Goal: Task Accomplishment & Management: Use online tool/utility

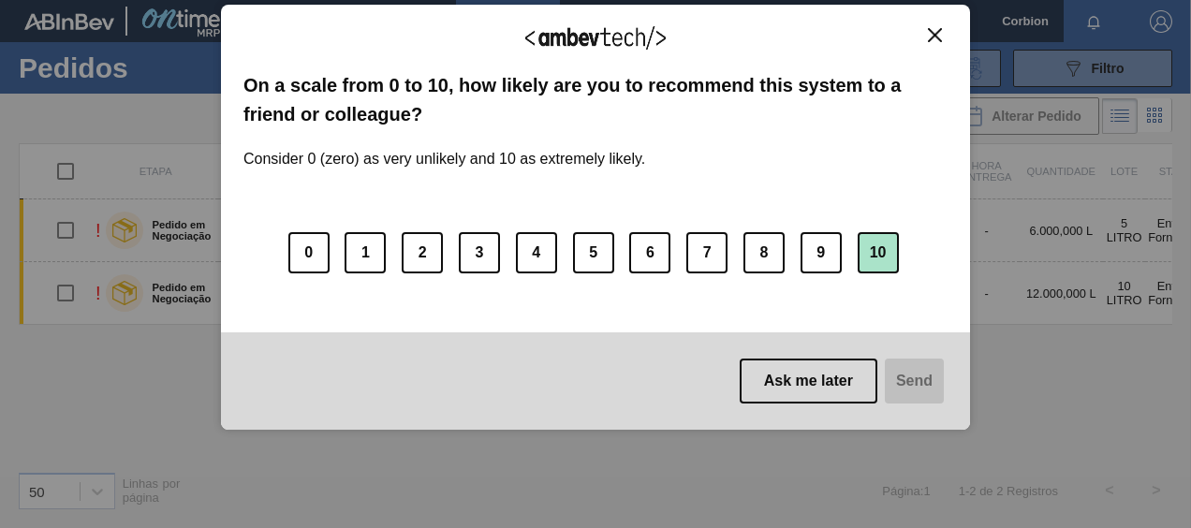
click at [880, 252] on button "10" at bounding box center [878, 252] width 41 height 41
click at [922, 374] on button "Send" at bounding box center [912, 381] width 63 height 45
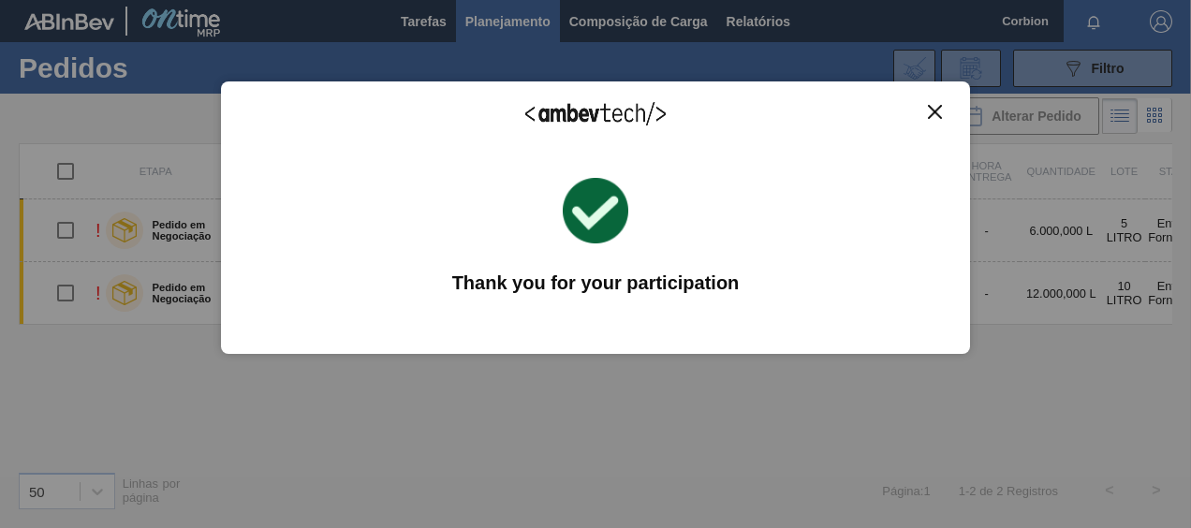
click at [695, 362] on div "We appreciate your feedback! On a scale from 0 to 10, how likely are you to rec…" at bounding box center [595, 217] width 749 height 476
click at [686, 435] on div "We appreciate your feedback! On a scale from 0 to 10, how likely are you to rec…" at bounding box center [595, 217] width 749 height 476
click at [932, 115] on img "Close" at bounding box center [935, 112] width 14 height 14
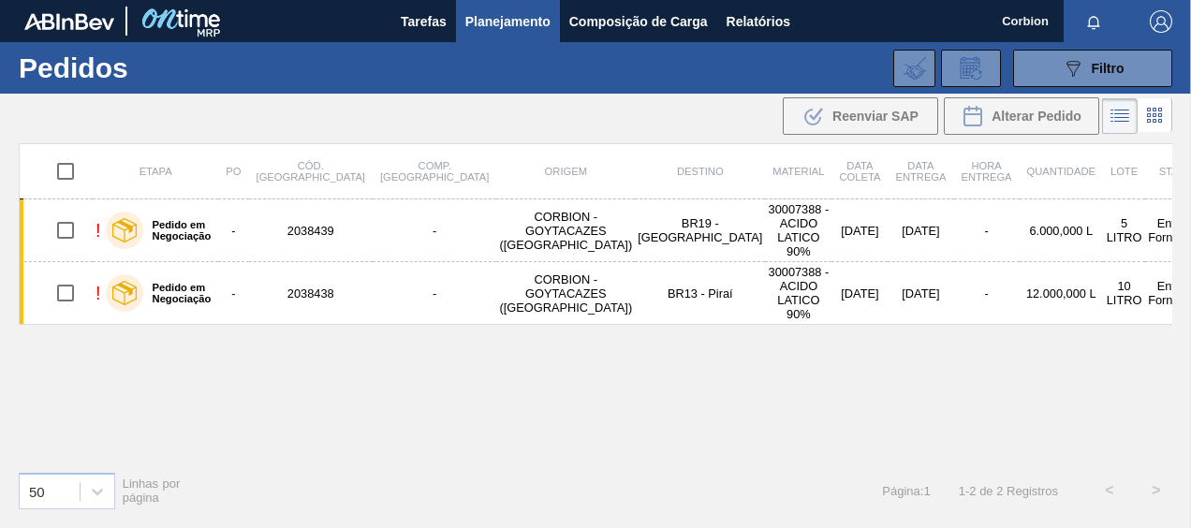
click at [448, 376] on div "Etapa PO Cód. Pedido Comp. Carga Origem Destino Material Data coleta Data entre…" at bounding box center [596, 299] width 1154 height 313
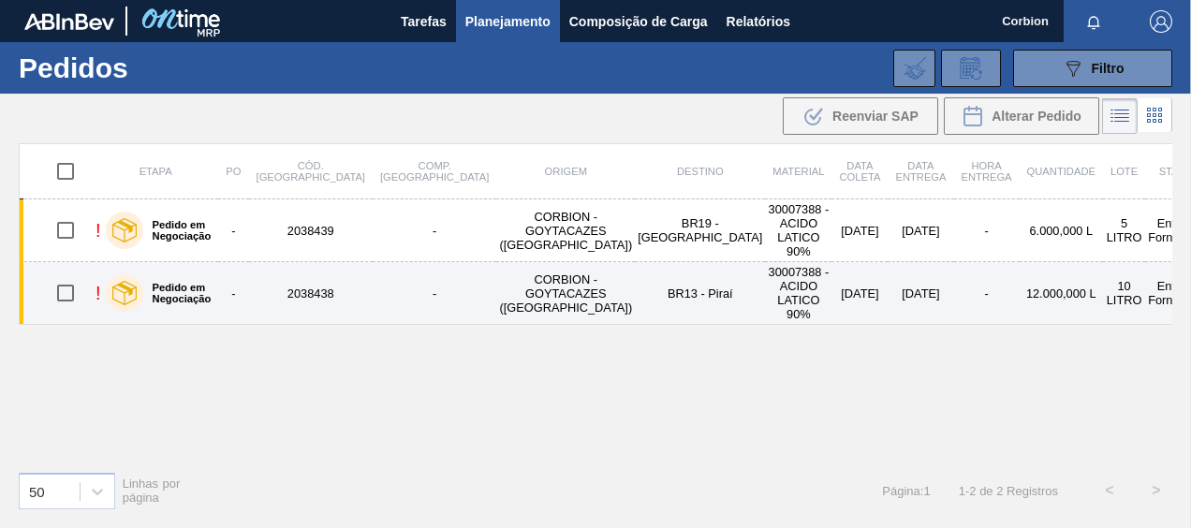
drag, startPoint x: 69, startPoint y: 228, endPoint x: 66, endPoint y: 253, distance: 25.4
click at [69, 228] on input "checkbox" at bounding box center [65, 230] width 39 height 39
checkbox input "true"
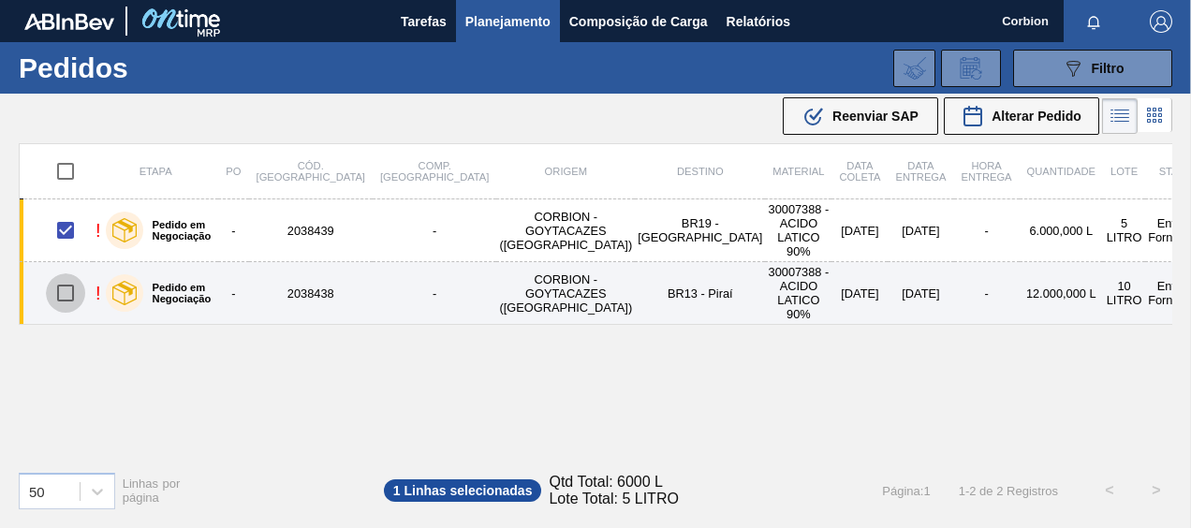
click at [64, 275] on input "checkbox" at bounding box center [65, 292] width 39 height 39
checkbox input "true"
click at [64, 285] on input "checkbox" at bounding box center [65, 292] width 39 height 39
checkbox input "false"
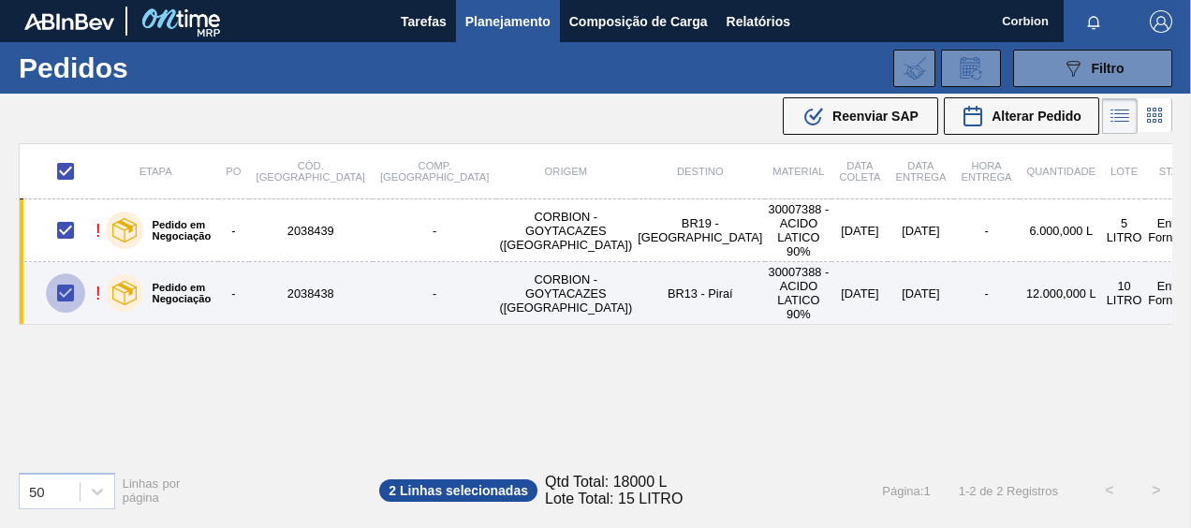
checkbox input "false"
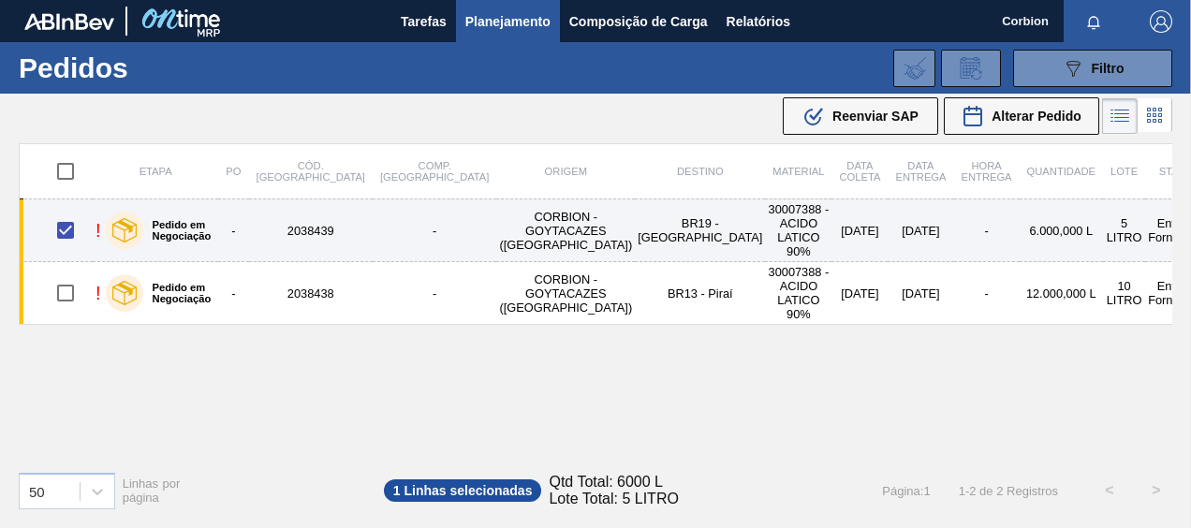
click at [69, 230] on input "checkbox" at bounding box center [65, 230] width 39 height 39
checkbox input "false"
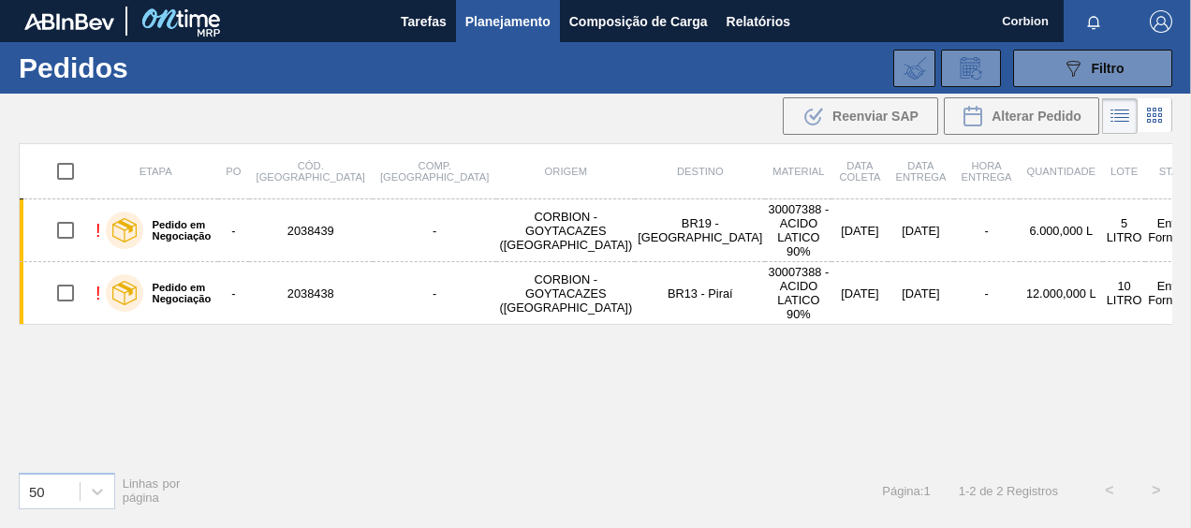
click at [261, 341] on div "Etapa PO Cód. Pedido Comp. Carga Origem Destino Material Data coleta Data entre…" at bounding box center [596, 299] width 1154 height 313
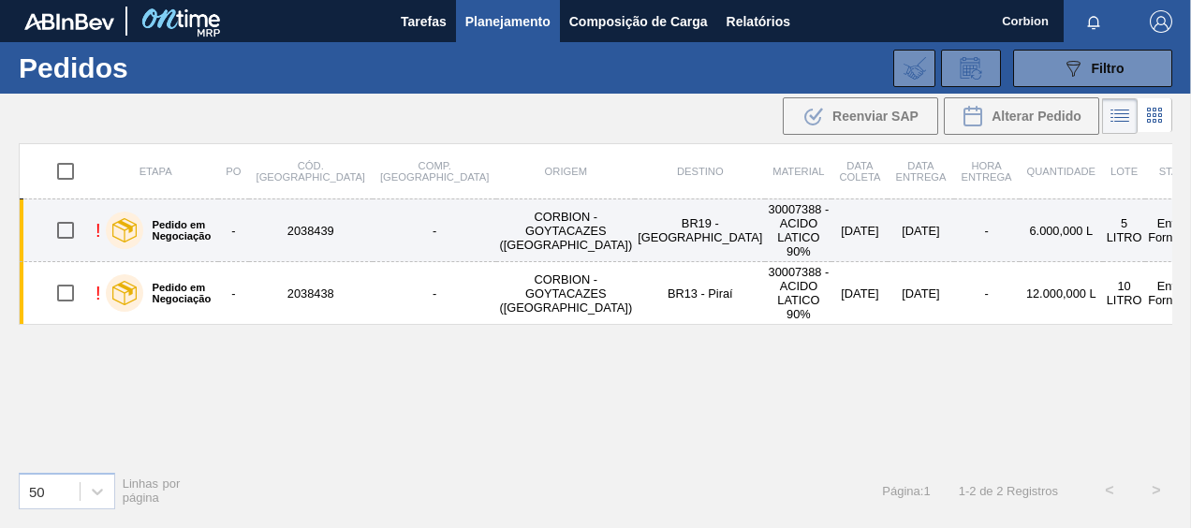
click at [193, 223] on label "Pedido em Negociação" at bounding box center [177, 230] width 68 height 22
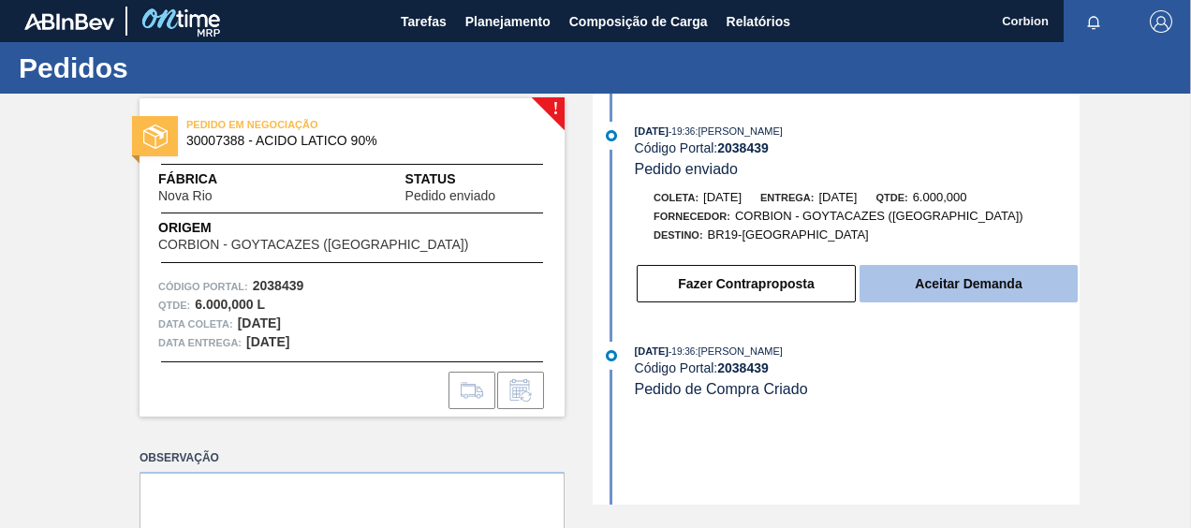
click at [978, 288] on button "Aceitar Demanda" at bounding box center [969, 283] width 218 height 37
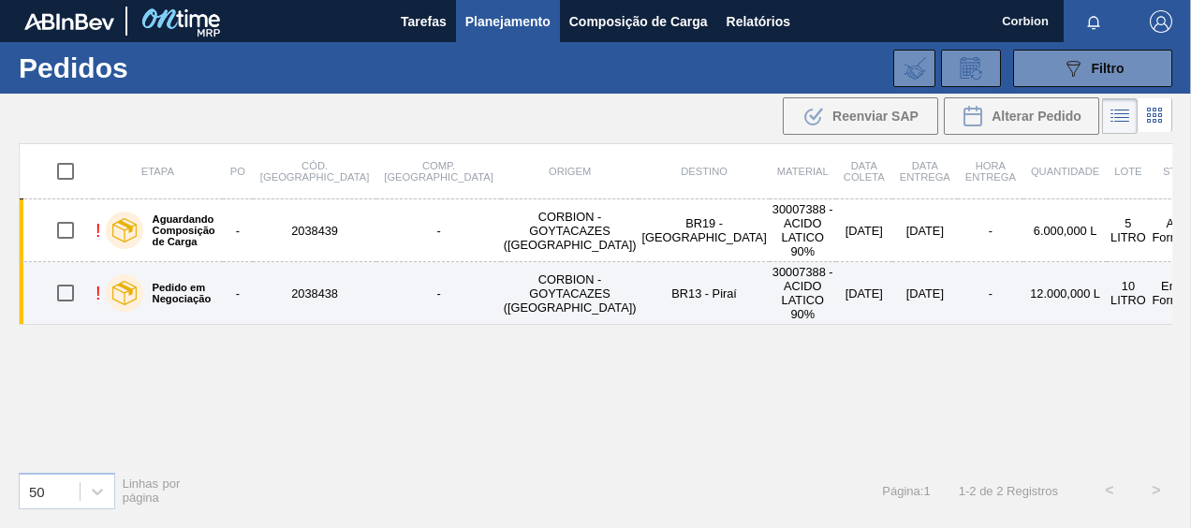
click at [215, 282] on label "Pedido em Negociação" at bounding box center [179, 293] width 72 height 22
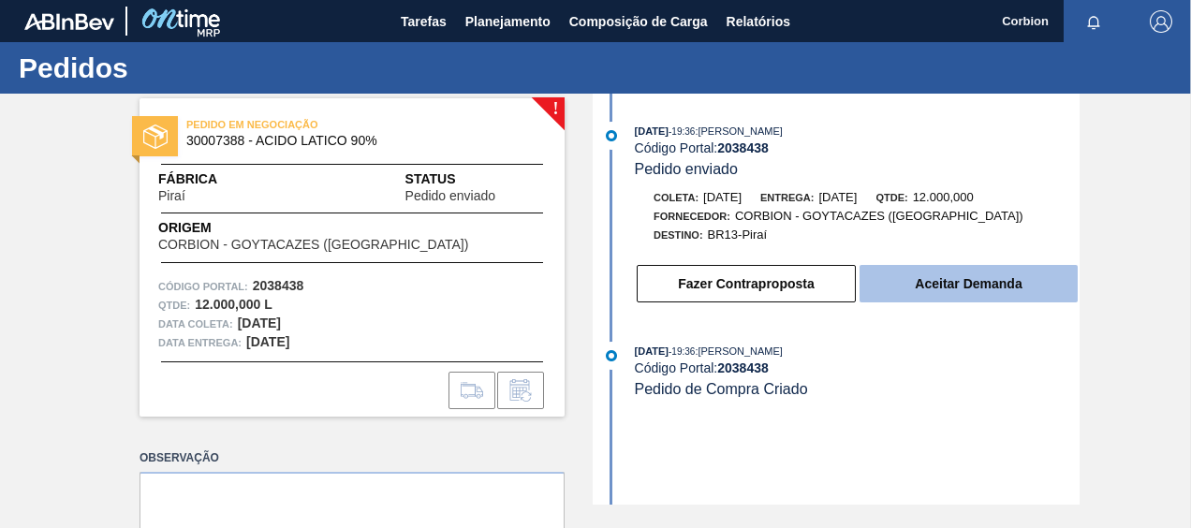
click at [937, 300] on button "Aceitar Demanda" at bounding box center [969, 283] width 218 height 37
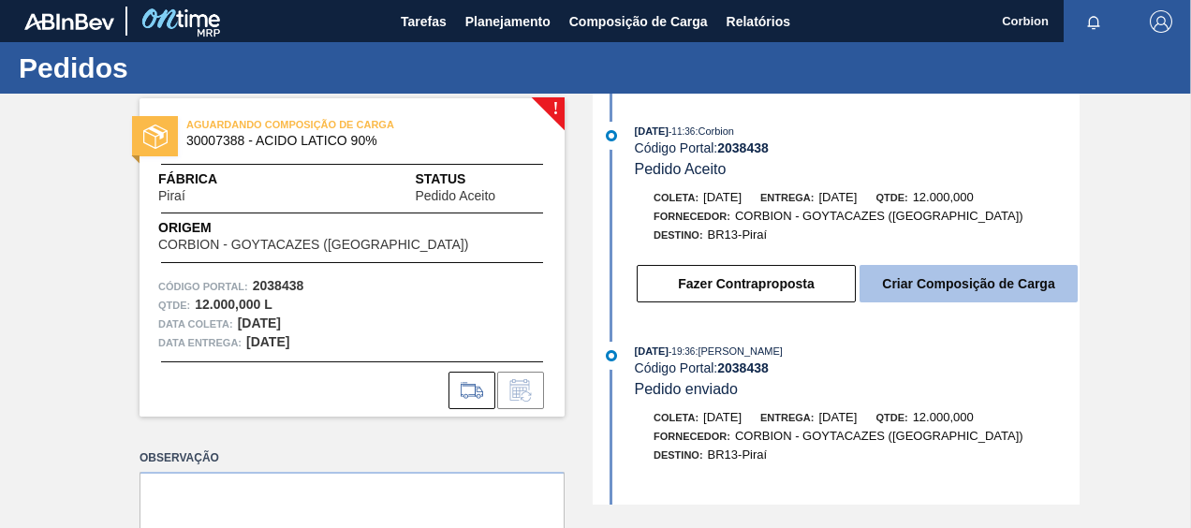
click at [967, 284] on button "Criar Composição de Carga" at bounding box center [969, 283] width 218 height 37
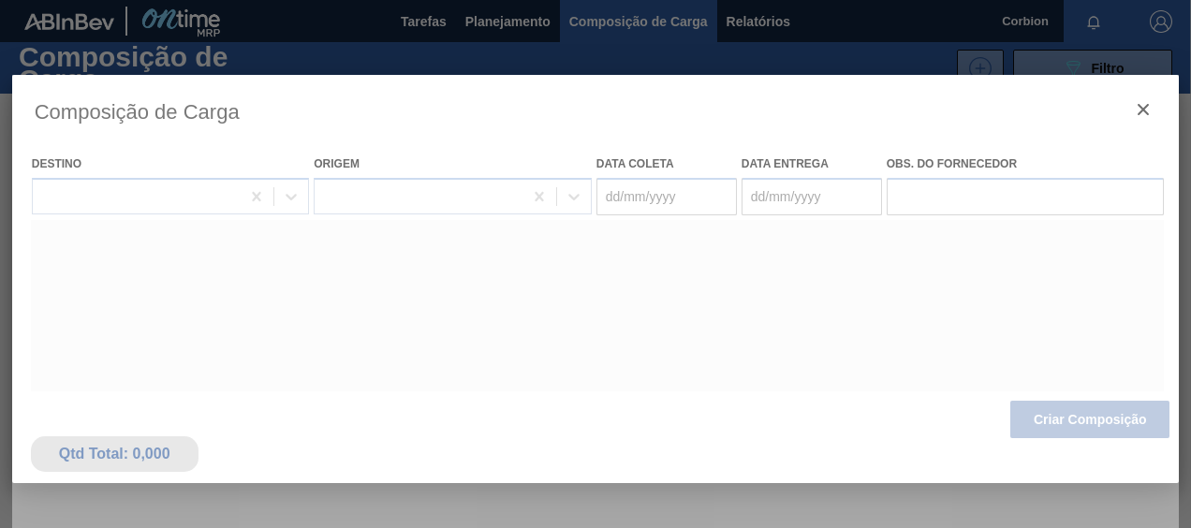
type coleta "[DATE]"
type entrega "[DATE]"
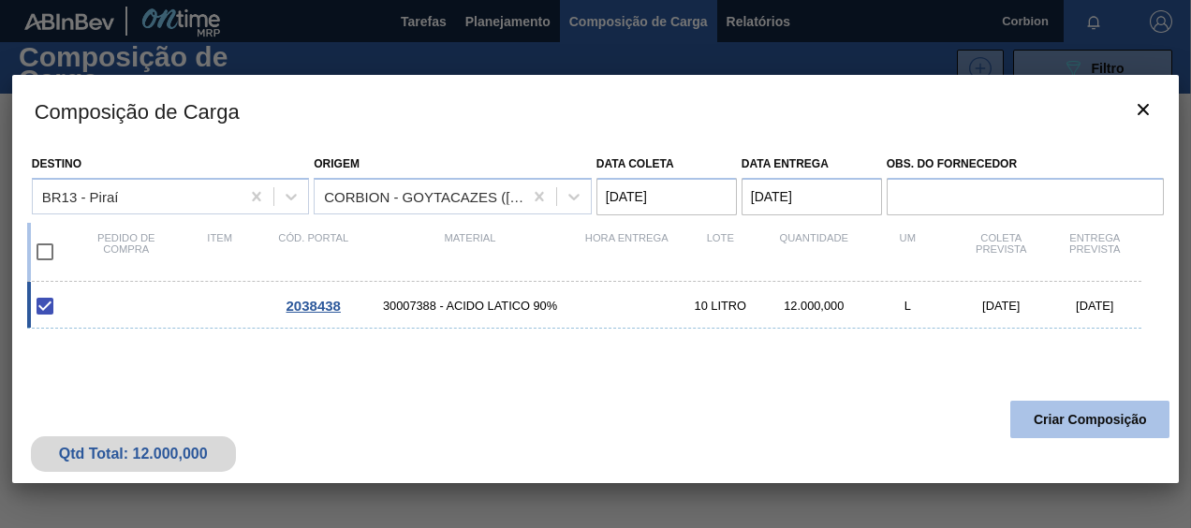
click at [1078, 412] on button "Criar Composição" at bounding box center [1090, 419] width 159 height 37
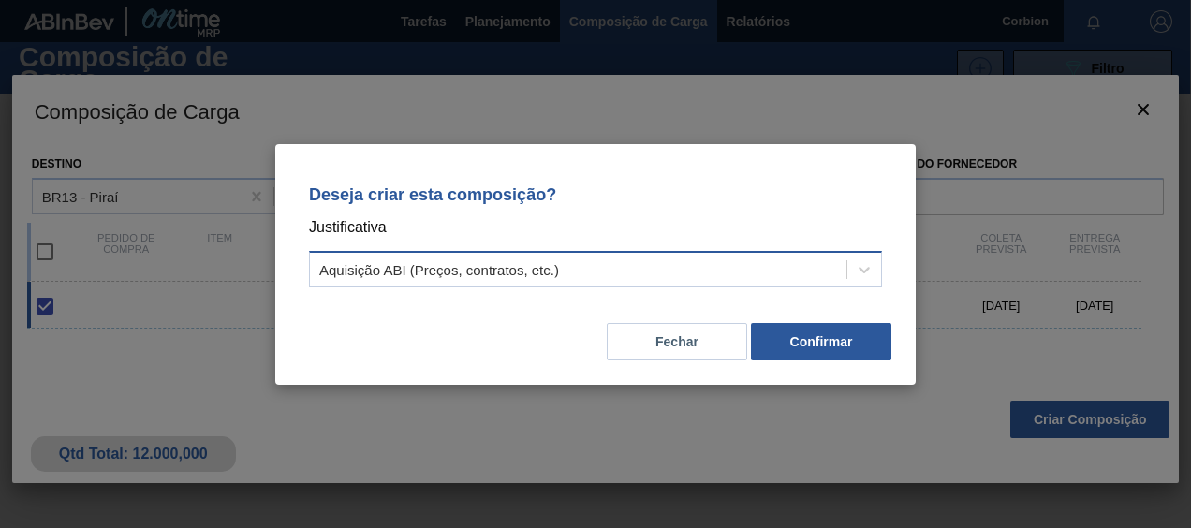
click at [662, 270] on div "Aquisição ABI (Preços, contratos, etc.)" at bounding box center [578, 269] width 537 height 27
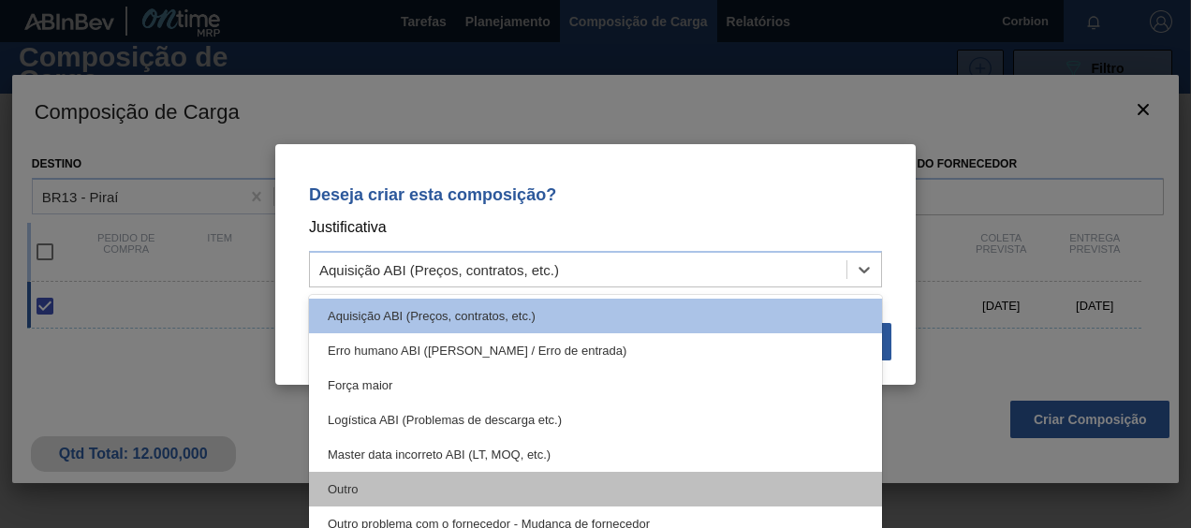
click at [405, 497] on div "Outro" at bounding box center [595, 489] width 573 height 35
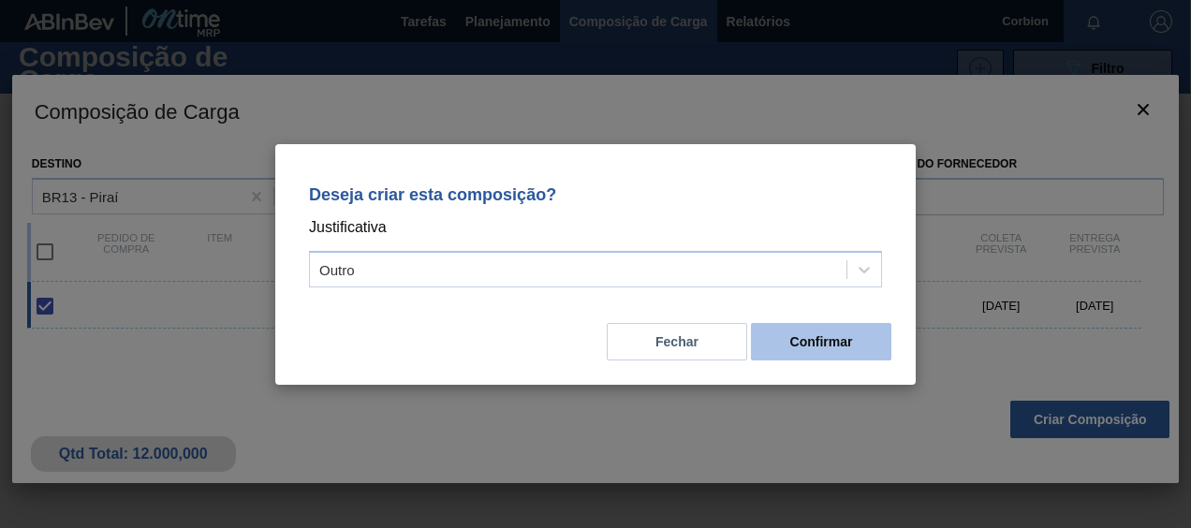
click at [789, 343] on button "Confirmar" at bounding box center [821, 341] width 140 height 37
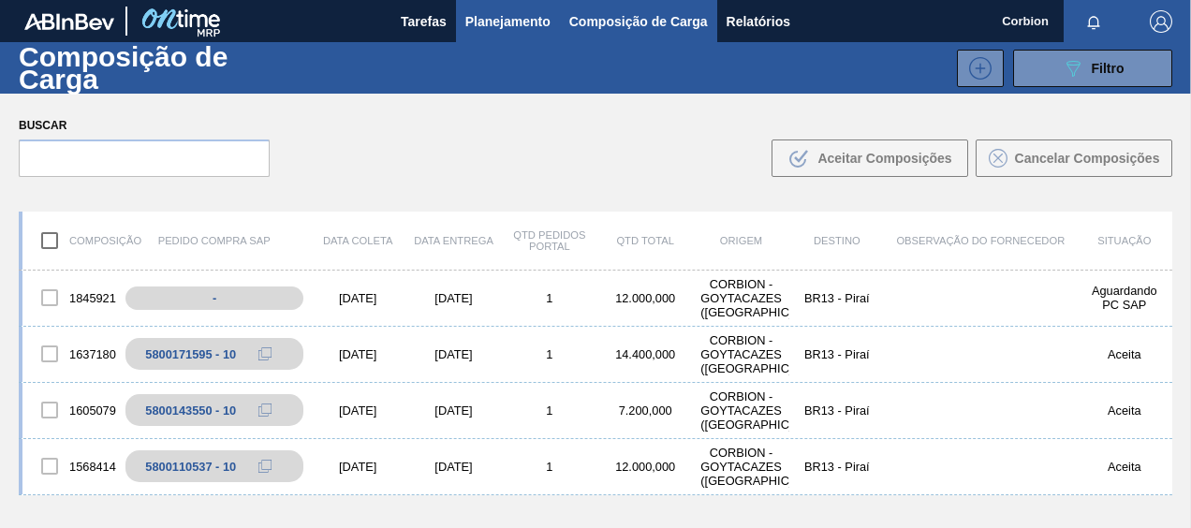
click at [521, 28] on span "Planejamento" at bounding box center [507, 21] width 85 height 22
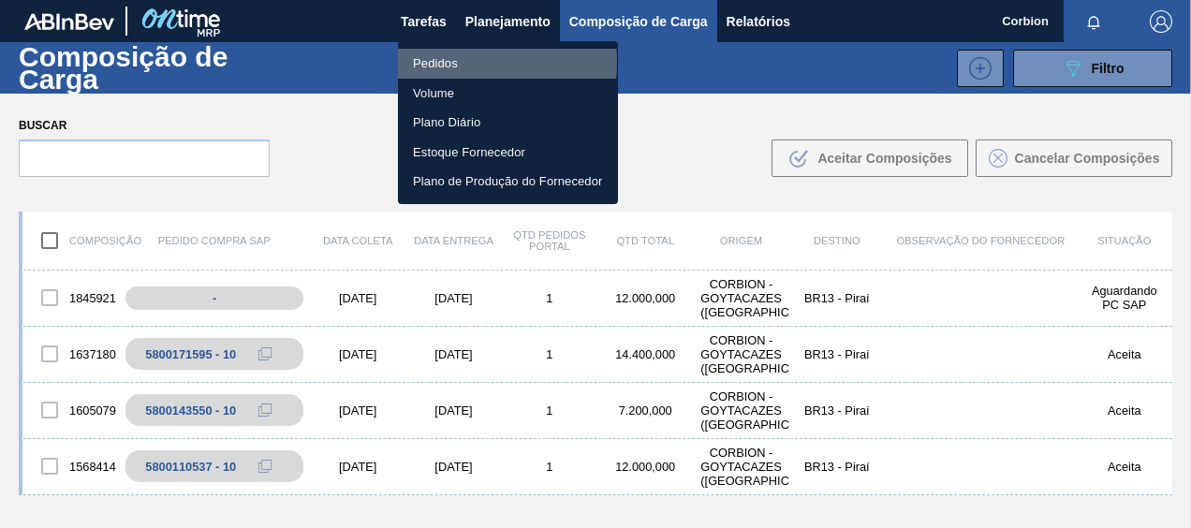
click at [439, 62] on li "Pedidos" at bounding box center [508, 64] width 220 height 30
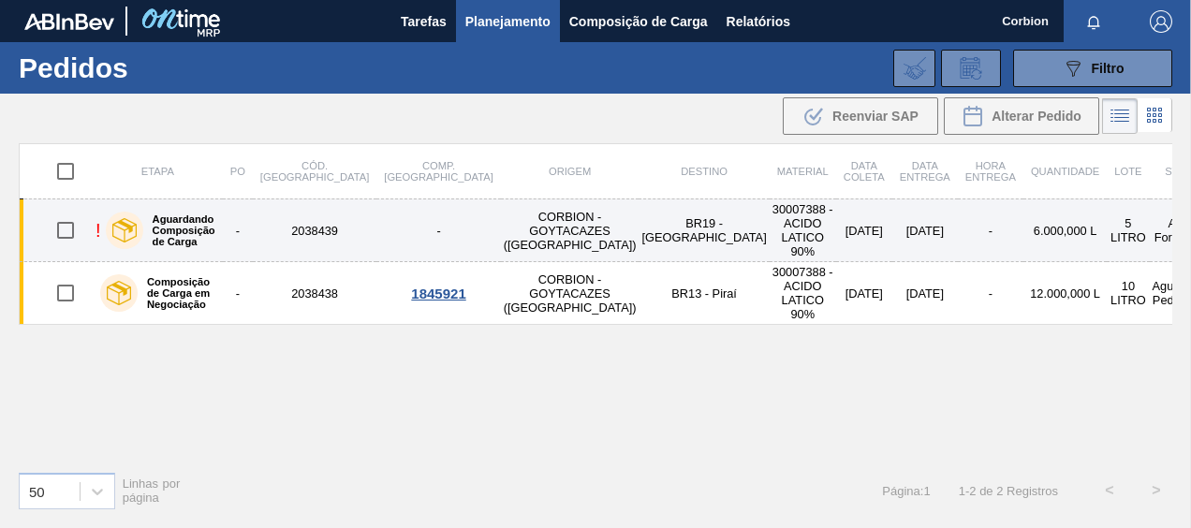
click at [220, 213] on div "Aguardando Composição de Carga" at bounding box center [160, 230] width 119 height 47
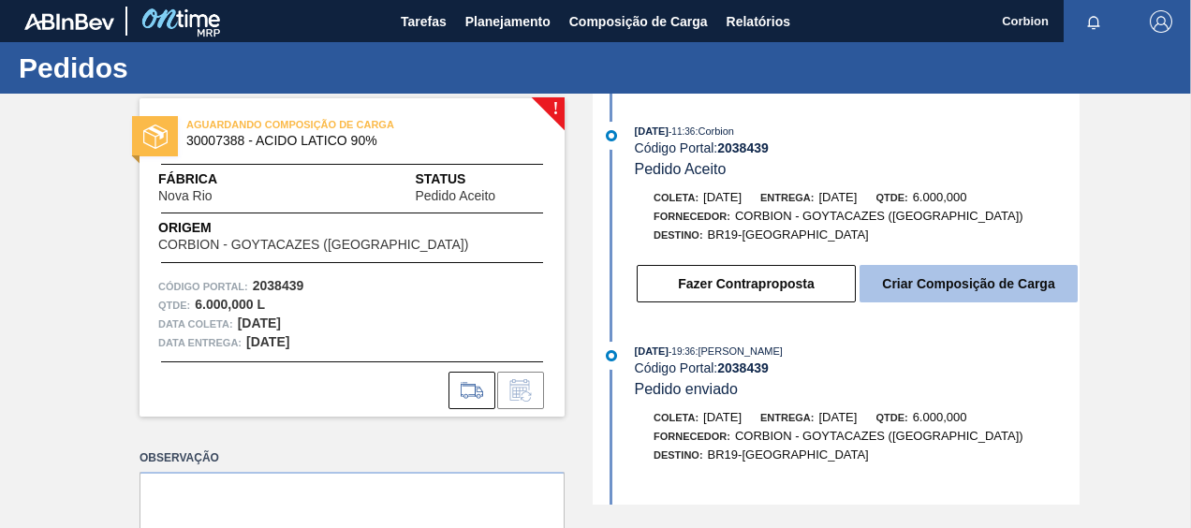
click at [964, 290] on button "Criar Composição de Carga" at bounding box center [969, 283] width 218 height 37
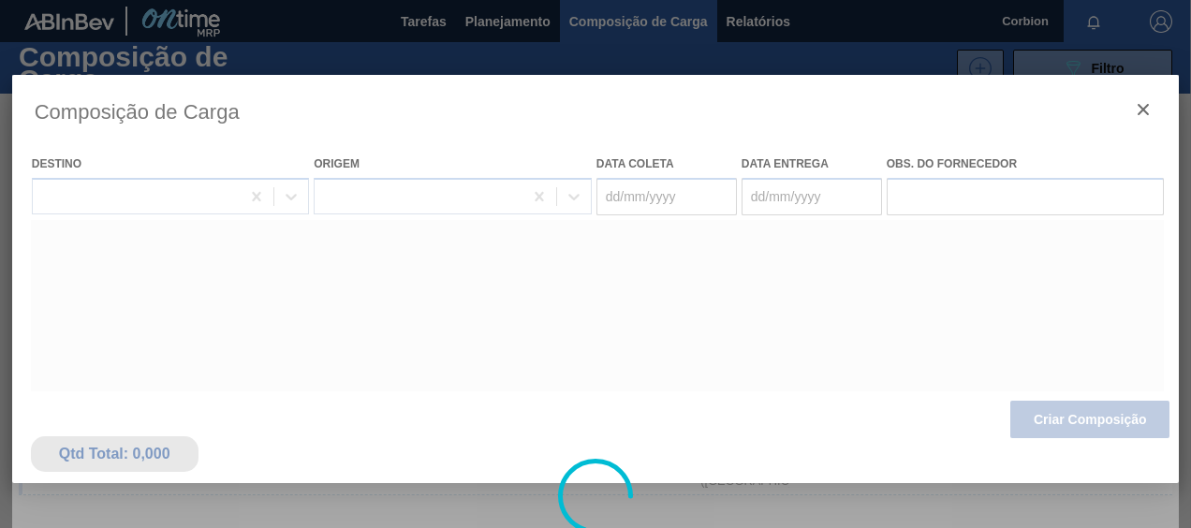
type coleta "[DATE]"
type entrega "[DATE]"
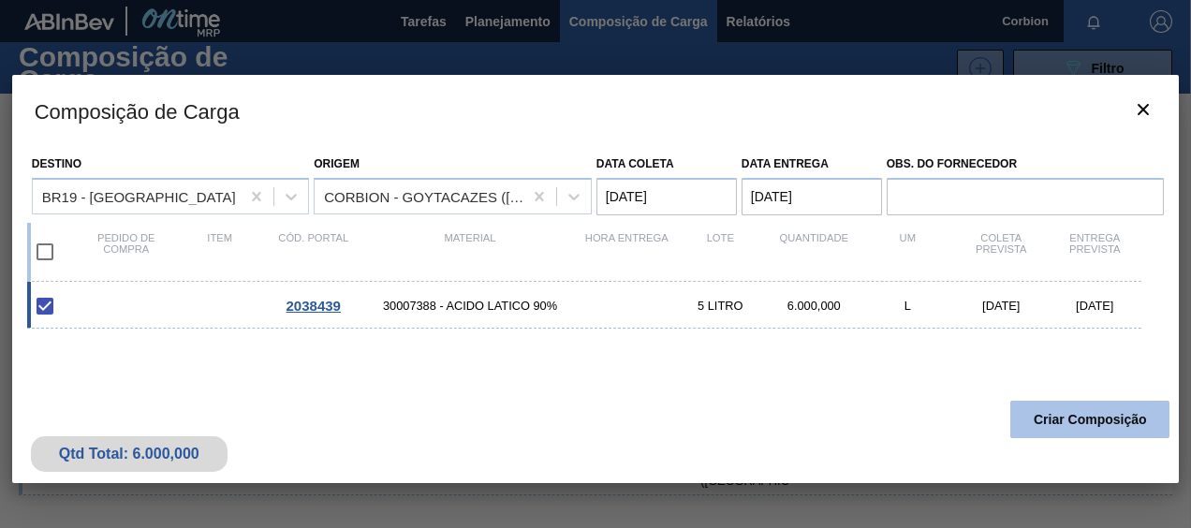
click at [1109, 408] on button "Criar Composição" at bounding box center [1090, 419] width 159 height 37
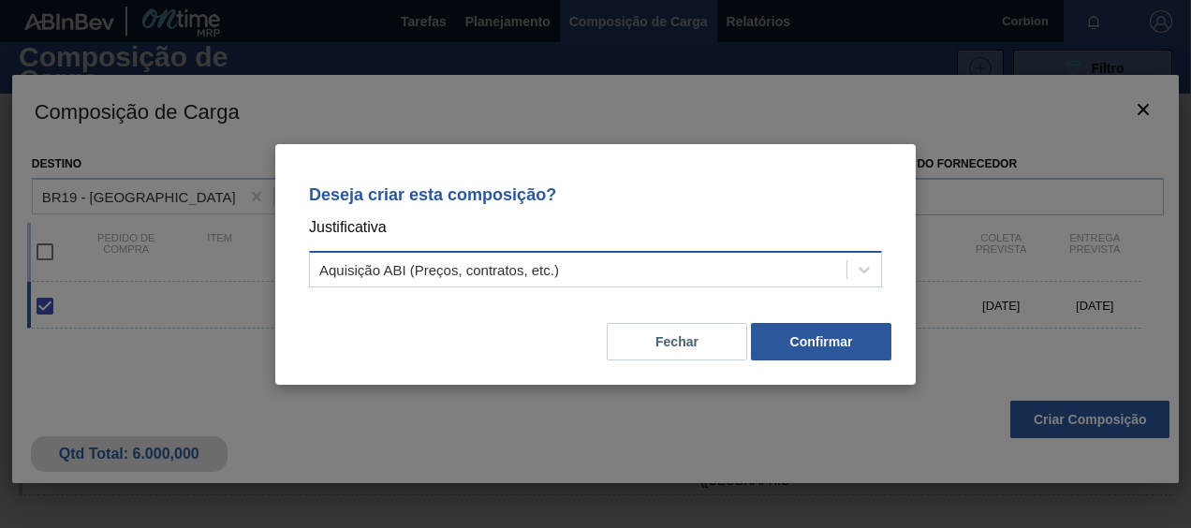
click at [639, 264] on div "Aquisição ABI (Preços, contratos, etc.)" at bounding box center [578, 269] width 537 height 27
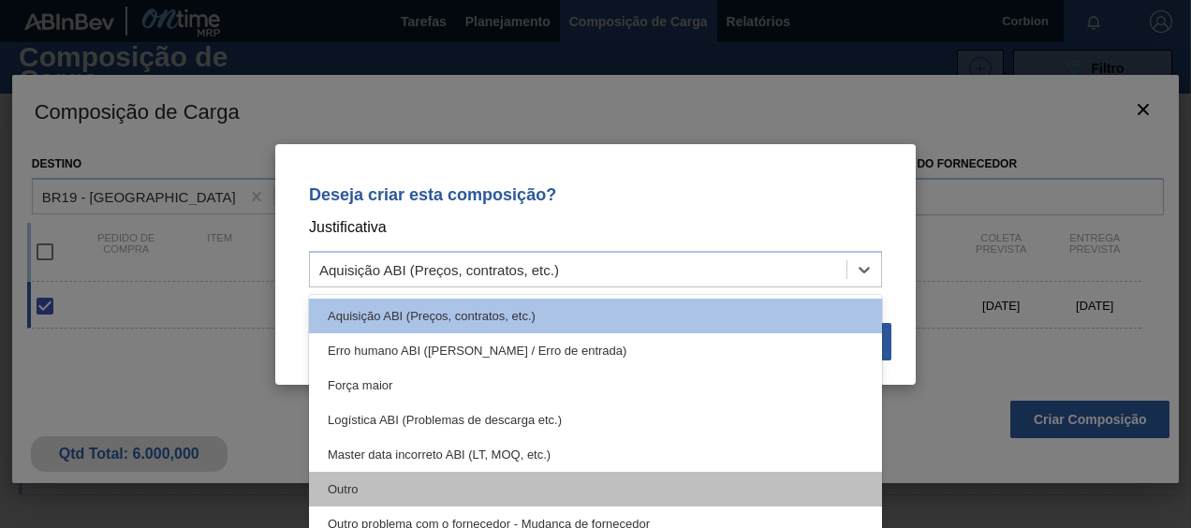
click at [415, 490] on div "Outro" at bounding box center [595, 489] width 573 height 35
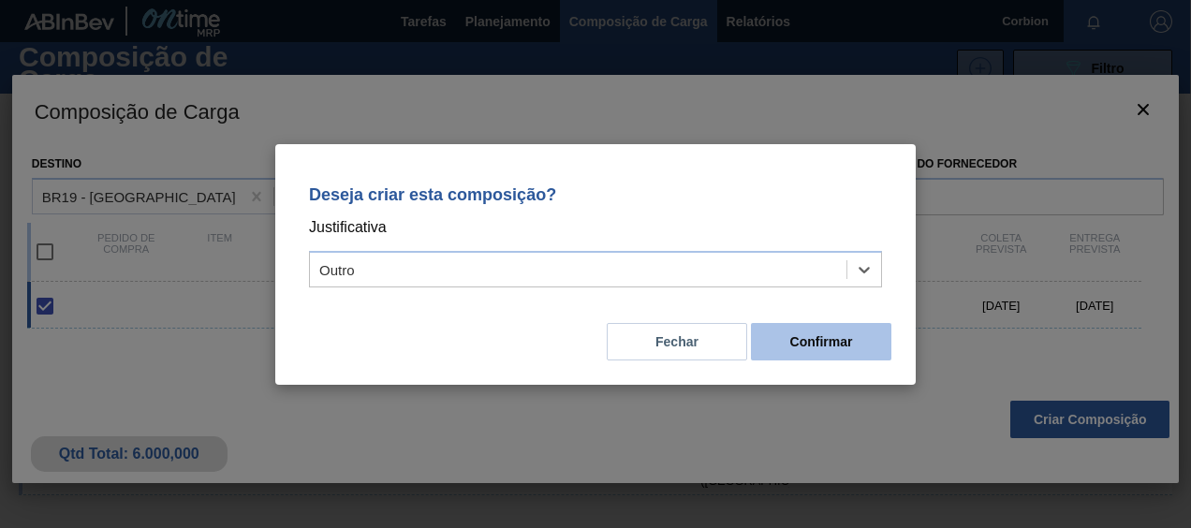
click at [832, 347] on button "Confirmar" at bounding box center [821, 341] width 140 height 37
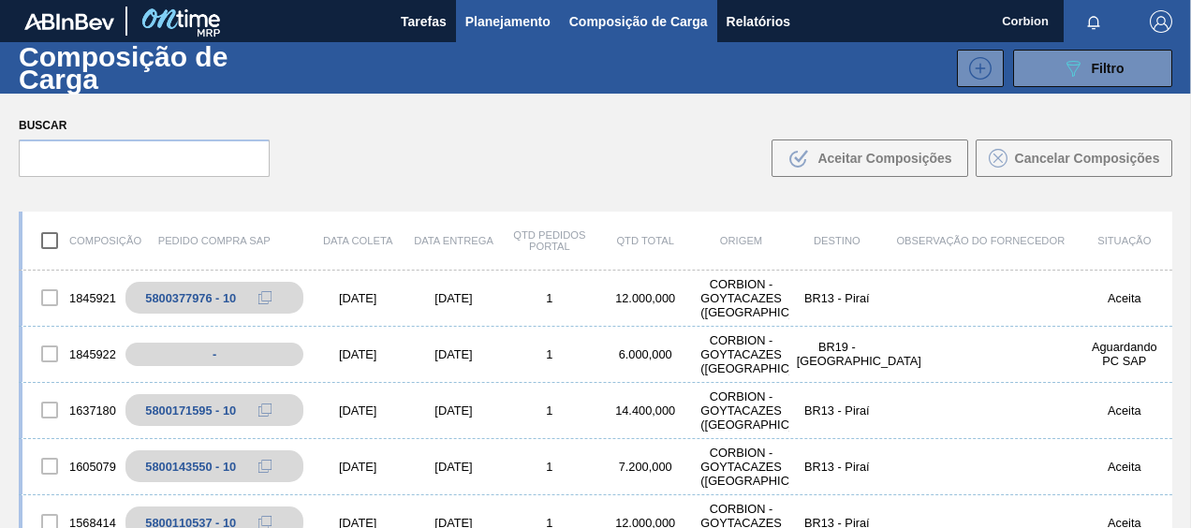
click at [496, 19] on span "Planejamento" at bounding box center [507, 21] width 85 height 22
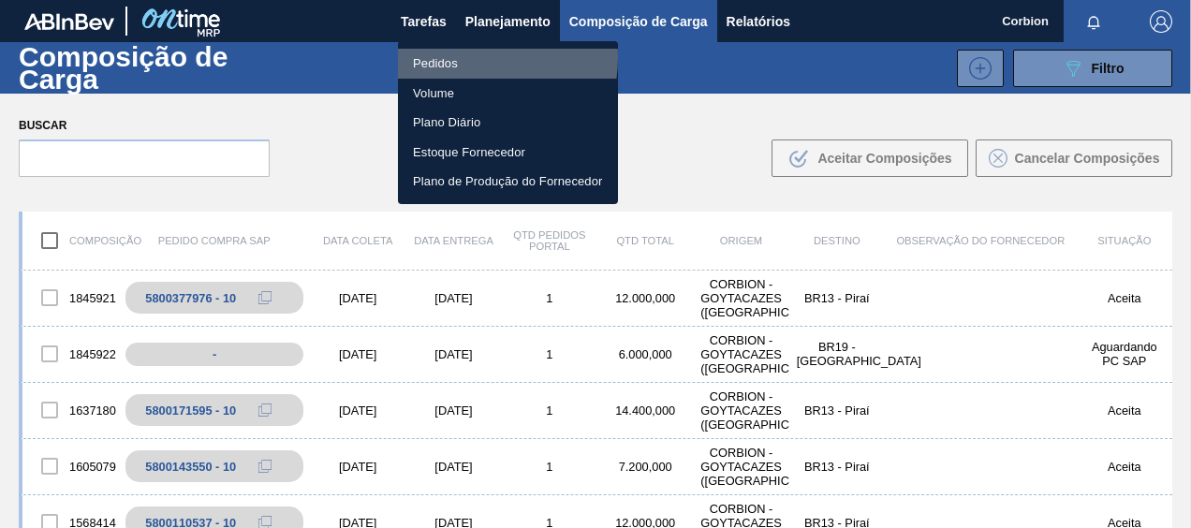
click at [459, 57] on li "Pedidos" at bounding box center [508, 64] width 220 height 30
